Goal: Information Seeking & Learning: Learn about a topic

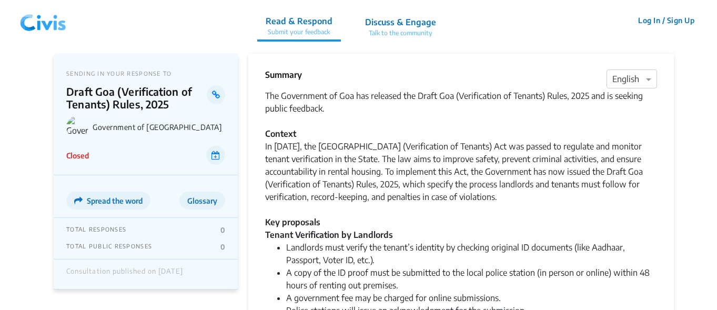
click at [333, 169] on div "In [DATE], the [GEOGRAPHIC_DATA] (Verification of Tenants) Act was passed to re…" at bounding box center [461, 184] width 392 height 88
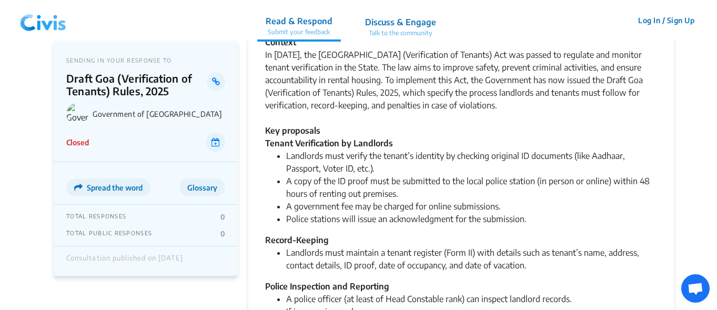
scroll to position [105, 0]
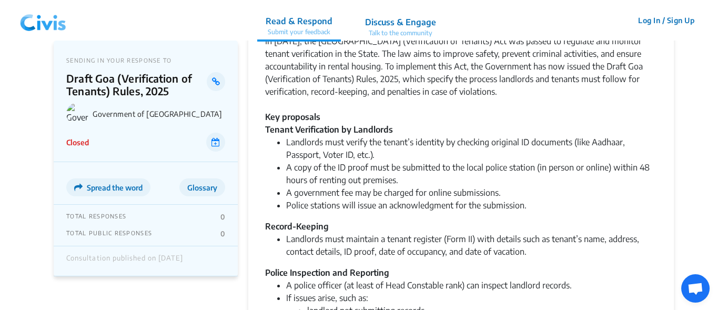
click at [573, 255] on li "Landlords must maintain a tenant register (Form II) with details such as tenant…" at bounding box center [471, 244] width 371 height 25
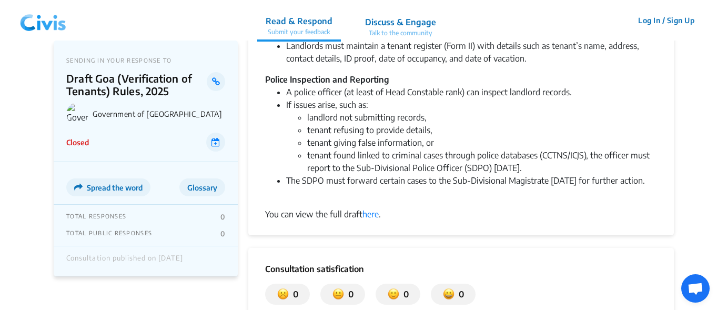
scroll to position [316, 0]
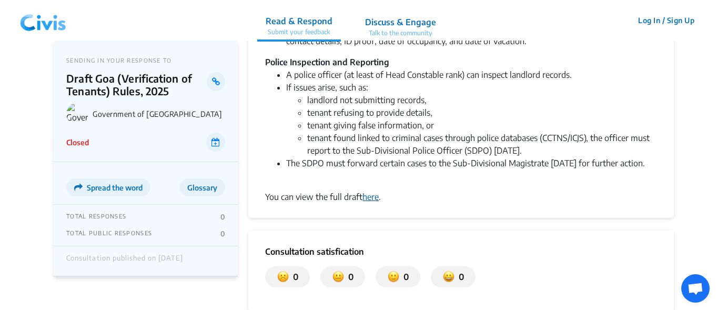
click at [370, 202] on link "here" at bounding box center [370, 196] width 16 height 11
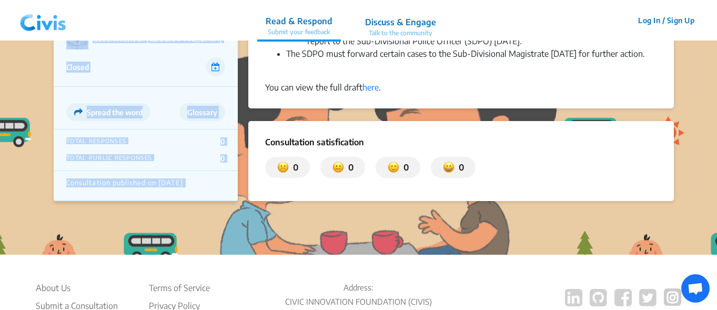
scroll to position [396, 0]
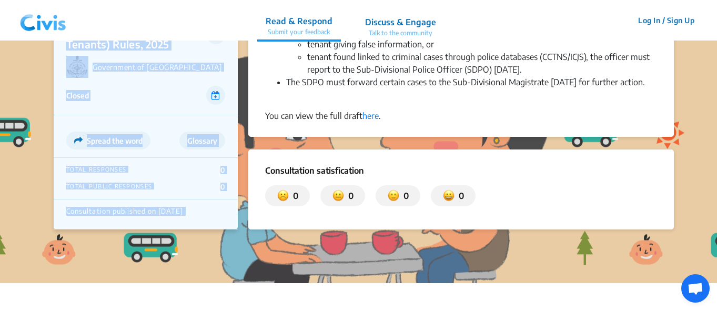
drag, startPoint x: 267, startPoint y: 90, endPoint x: 600, endPoint y: 89, distance: 333.4
copy div "The Government of Goa has released the Draft Goa (Verification of Tenants) Rule…"
